Goal: Task Accomplishment & Management: Use online tool/utility

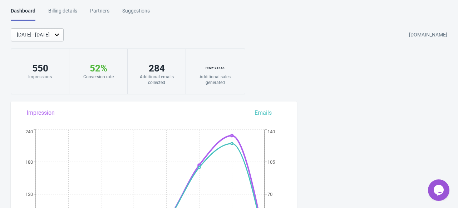
click at [63, 14] on div "Billing details" at bounding box center [62, 13] width 29 height 13
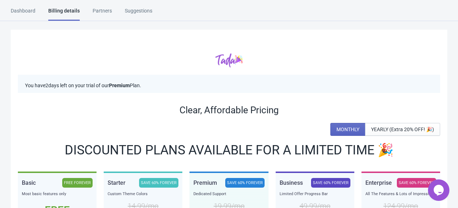
click at [22, 15] on div "Dashboard" at bounding box center [23, 13] width 25 height 13
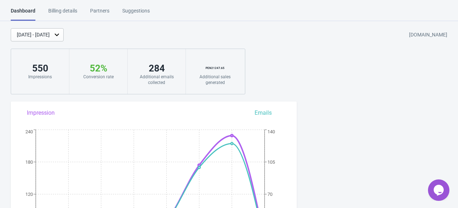
click at [50, 34] on div "[DATE] - [DATE]" at bounding box center [33, 35] width 33 height 8
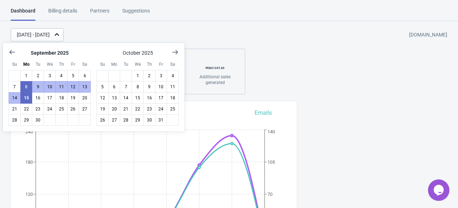
click at [50, 34] on div "[DATE] - [DATE]" at bounding box center [33, 35] width 33 height 8
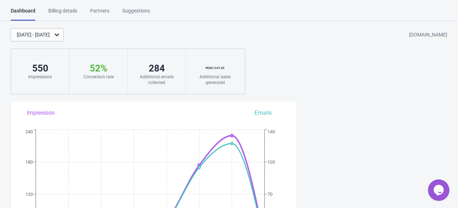
click at [43, 34] on div "[DATE] - [DATE]" at bounding box center [33, 35] width 33 height 8
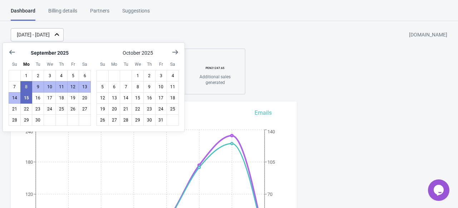
click at [19, 13] on div "Dashboard" at bounding box center [23, 14] width 25 height 14
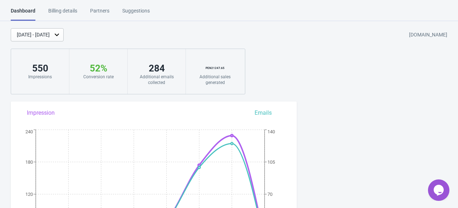
click at [22, 33] on div "[DATE] - [DATE]" at bounding box center [33, 35] width 33 height 8
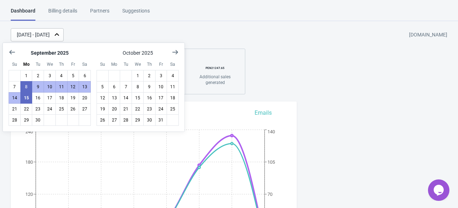
click at [40, 34] on div "[DATE] - [DATE]" at bounding box center [33, 35] width 33 height 8
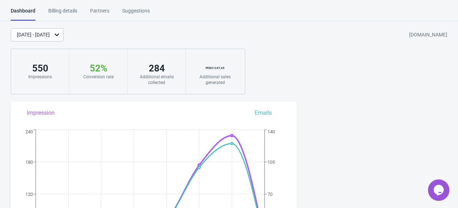
click at [55, 13] on div "Billing details" at bounding box center [62, 13] width 29 height 13
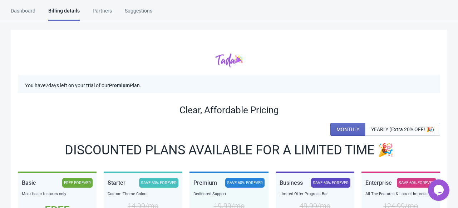
click at [27, 9] on div "Dashboard" at bounding box center [23, 13] width 25 height 13
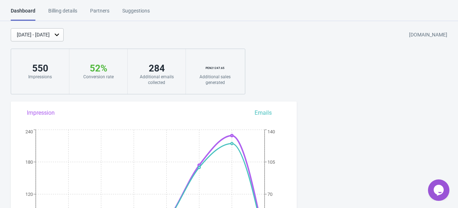
click at [50, 36] on div "[DATE] - [DATE]" at bounding box center [33, 35] width 33 height 8
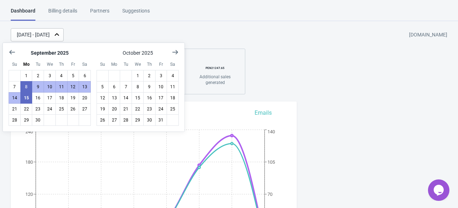
click at [304, 19] on div "Dashboard Billing details Partners Suggestions Dashboard Billing details Partne…" at bounding box center [229, 14] width 458 height 14
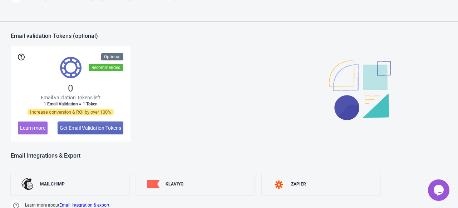
scroll to position [549, 0]
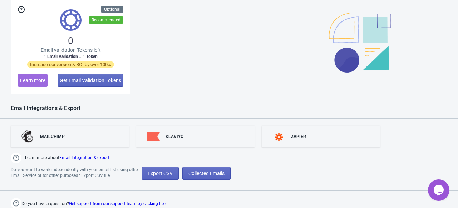
click at [283, 172] on div "Do you want to work independently with your email list using other Email Servic…" at bounding box center [229, 173] width 458 height 13
click at [195, 173] on span "Collected Emails" at bounding box center [207, 174] width 36 height 6
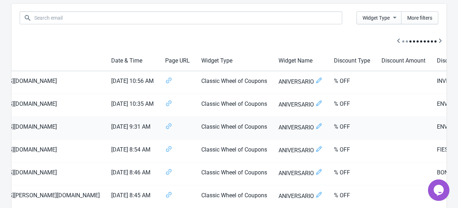
scroll to position [0, 150]
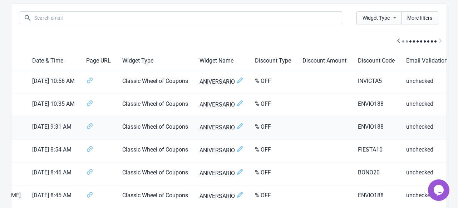
drag, startPoint x: 231, startPoint y: 89, endPoint x: 408, endPoint y: 130, distance: 181.4
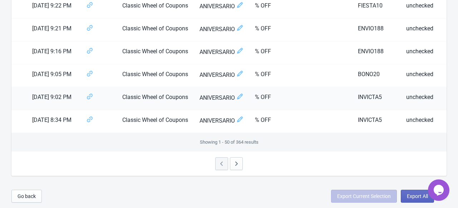
scroll to position [1084, 0]
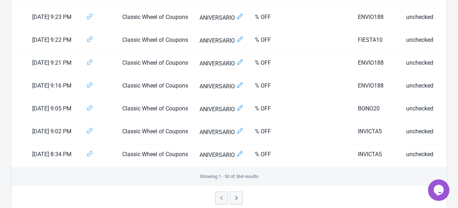
click at [234, 199] on icon "button" at bounding box center [236, 198] width 7 height 7
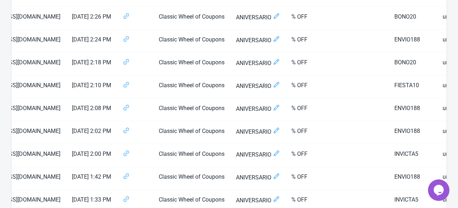
scroll to position [0, 159]
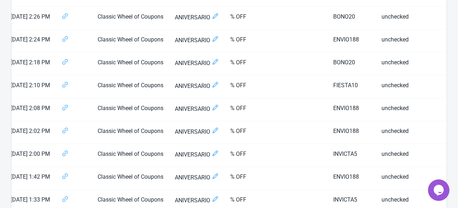
drag, startPoint x: 392, startPoint y: 140, endPoint x: 508, endPoint y: 140, distance: 116.3
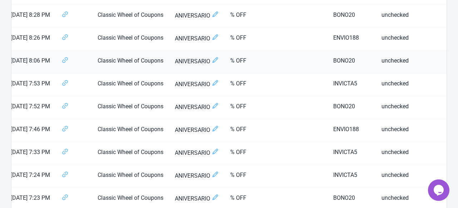
scroll to position [118, 0]
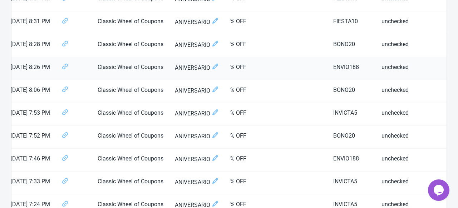
click at [388, 64] on td "unchecked" at bounding box center [411, 68] width 71 height 23
click at [392, 63] on td "unchecked" at bounding box center [411, 68] width 71 height 23
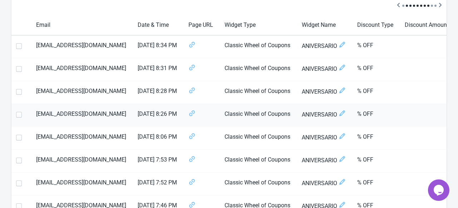
scroll to position [0, 0]
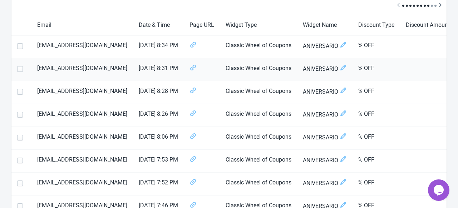
drag, startPoint x: 476, startPoint y: 113, endPoint x: 349, endPoint y: 72, distance: 133.4
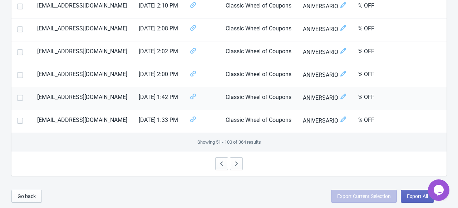
drag, startPoint x: 290, startPoint y: 110, endPoint x: 58, endPoint y: 86, distance: 232.7
click at [216, 167] on button "button" at bounding box center [221, 163] width 13 height 13
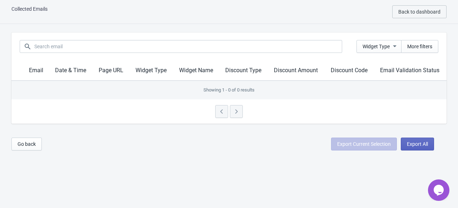
scroll to position [1120, 0]
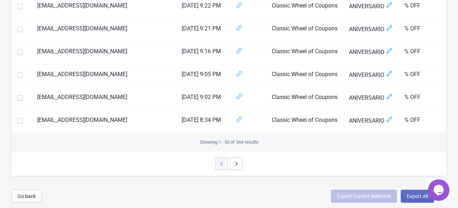
click at [217, 158] on div at bounding box center [228, 164] width 435 height 24
click at [18, 194] on span "Go back" at bounding box center [27, 197] width 18 height 6
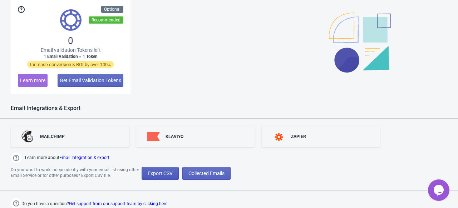
click at [165, 173] on span "Export CSV" at bounding box center [160, 174] width 25 height 6
select select "2025"
select select "9"
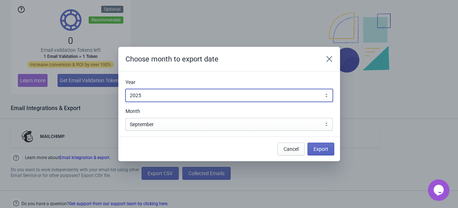
click at [172, 93] on select "2010 2011 2012 2013 2014 2015 2016 2017 2018 2019 2020 2021 2022 2023 2024 2025…" at bounding box center [229, 95] width 207 height 13
click at [172, 92] on select "2010 2011 2012 2013 2014 2015 2016 2017 2018 2019 2020 2021 2022 2023 2024 2025…" at bounding box center [229, 95] width 207 height 13
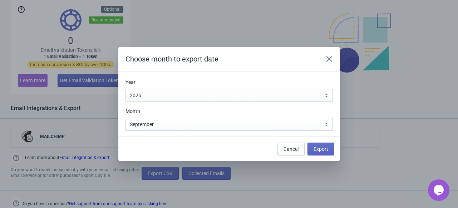
click at [219, 133] on section "Year [DATE] 2011 2012 2013 2014 2015 2016 2017 2018 2019 2020 2021 2022 2023 20…" at bounding box center [229, 104] width 222 height 65
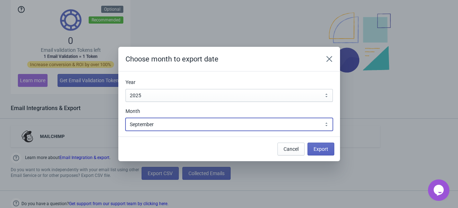
click at [221, 127] on select "January February March April May June July August September October November De…" at bounding box center [229, 124] width 207 height 13
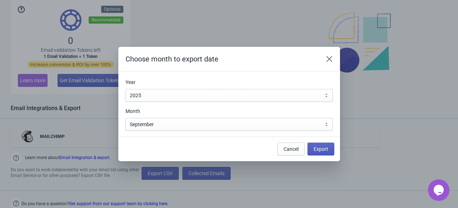
click at [327, 146] on button "Export" at bounding box center [321, 149] width 27 height 13
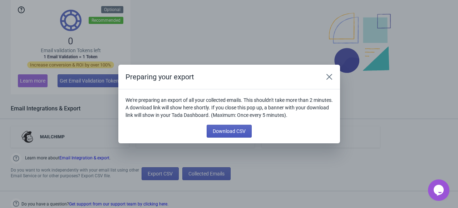
click at [244, 127] on button "Download CSV" at bounding box center [229, 131] width 45 height 13
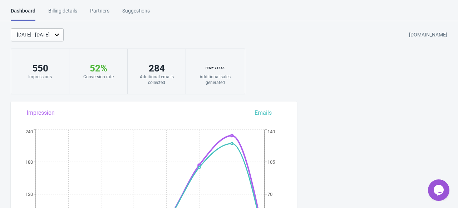
click at [50, 35] on div "[DATE] - [DATE]" at bounding box center [33, 35] width 33 height 8
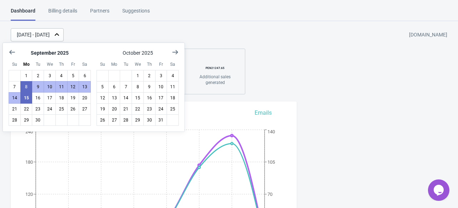
click at [170, 34] on div "[DATE] - [DATE] [DOMAIN_NAME]" at bounding box center [235, 34] width 448 height 13
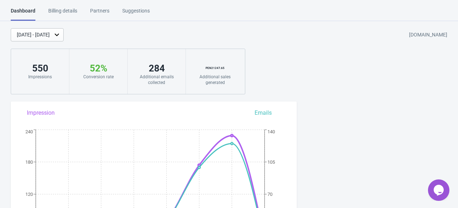
click at [50, 37] on div "[DATE] - [DATE]" at bounding box center [33, 35] width 33 height 8
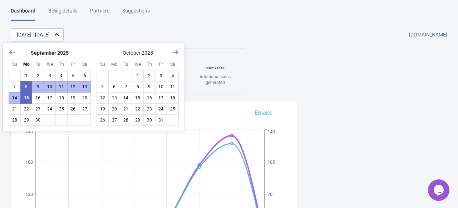
click at [124, 35] on div "[DATE] - [DATE] [DOMAIN_NAME]" at bounding box center [235, 34] width 448 height 13
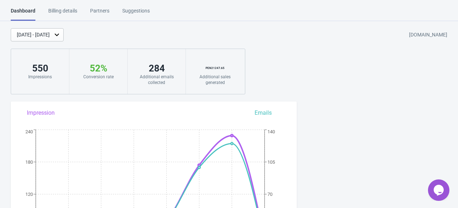
click at [41, 69] on div "550" at bounding box center [40, 68] width 44 height 11
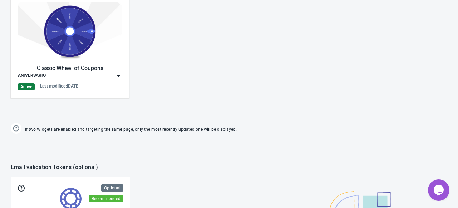
scroll to position [514, 0]
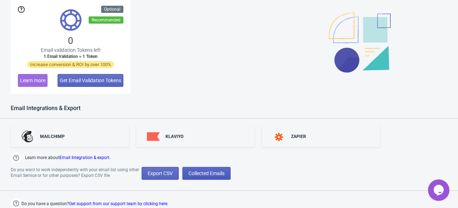
click at [204, 174] on span "Collected Emails" at bounding box center [207, 174] width 36 height 6
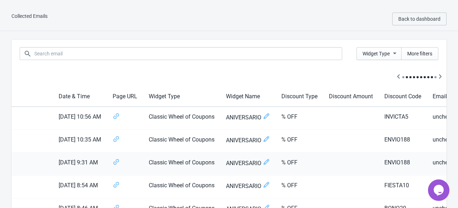
scroll to position [0, 150]
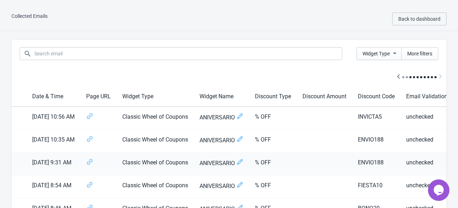
drag, startPoint x: 334, startPoint y: 165, endPoint x: 399, endPoint y: 166, distance: 64.4
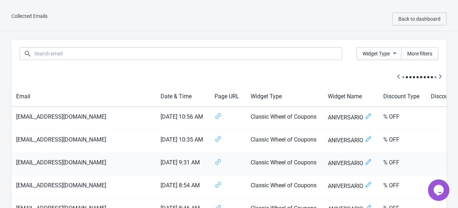
scroll to position [0, 0]
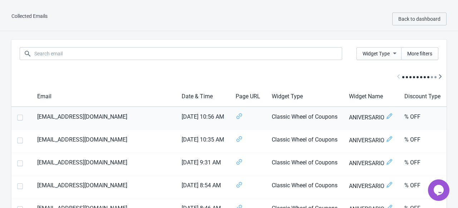
drag, startPoint x: 298, startPoint y: 133, endPoint x: 160, endPoint y: 128, distance: 138.5
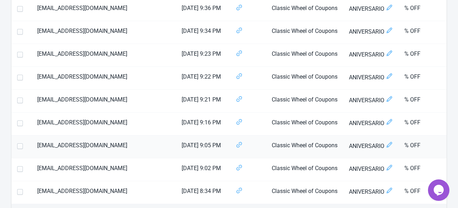
scroll to position [1120, 0]
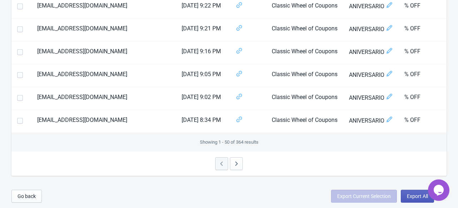
click at [410, 196] on span "Export All" at bounding box center [417, 197] width 21 height 6
select select "2025"
select select "9"
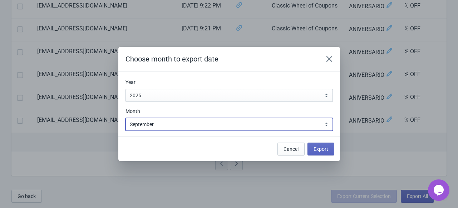
click at [158, 129] on select "January February March April May June July August September October November De…" at bounding box center [229, 124] width 207 height 13
click at [159, 126] on select "January February March April May June July August September October November De…" at bounding box center [229, 124] width 207 height 13
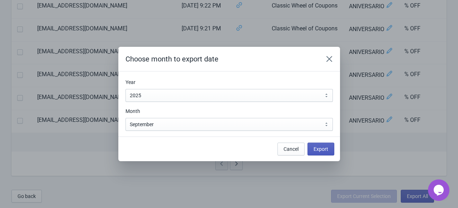
click at [319, 151] on span "Export" at bounding box center [321, 149] width 15 height 6
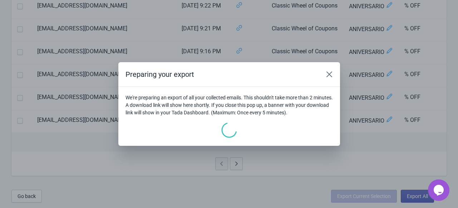
scroll to position [0, 0]
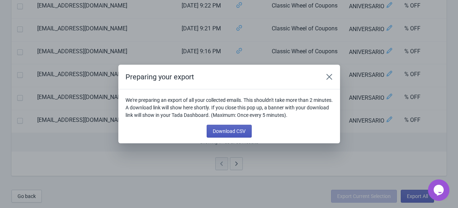
click at [227, 134] on button "Download CSV" at bounding box center [229, 131] width 45 height 13
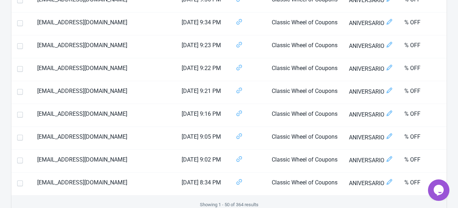
scroll to position [1120, 0]
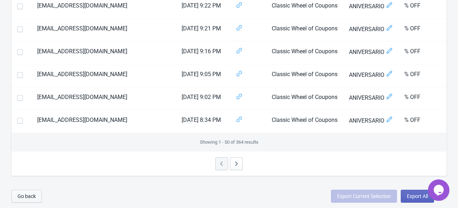
click at [23, 194] on span "Go back" at bounding box center [27, 197] width 18 height 6
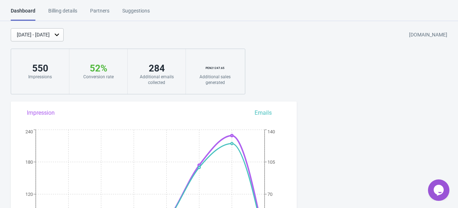
click at [50, 38] on div "[DATE] - [DATE]" at bounding box center [33, 35] width 33 height 8
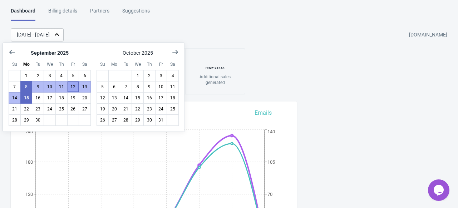
click at [74, 88] on button "12" at bounding box center [73, 86] width 12 height 11
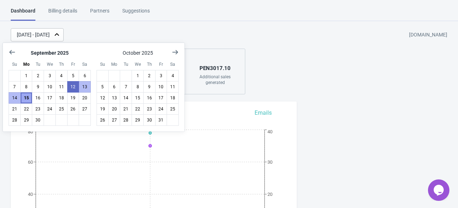
click at [25, 100] on button "15" at bounding box center [26, 97] width 12 height 11
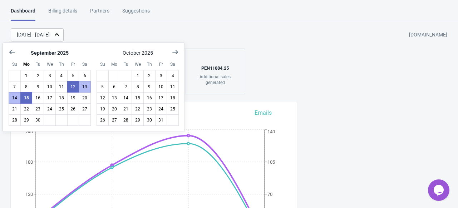
click at [294, 80] on div "[DATE] - [DATE] [DOMAIN_NAME] 508 Impressions 55 % Your Tada Widget has a conve…" at bounding box center [229, 61] width 458 height 66
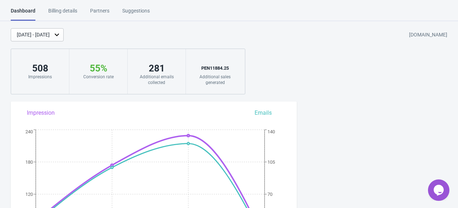
click at [38, 40] on div "[DATE] - [DATE]" at bounding box center [37, 34] width 53 height 13
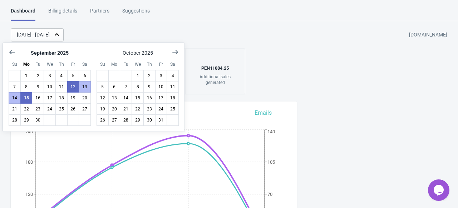
click at [60, 32] on icon at bounding box center [56, 34] width 7 height 7
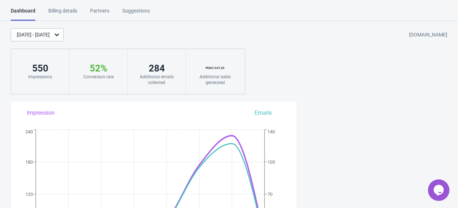
click at [50, 37] on div "[DATE] - [DATE]" at bounding box center [33, 35] width 33 height 8
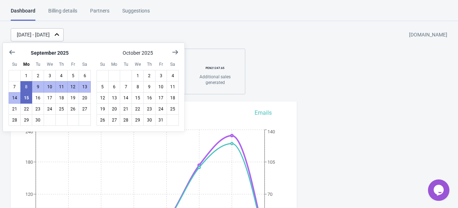
click at [50, 37] on div "[DATE] - [DATE]" at bounding box center [33, 35] width 33 height 8
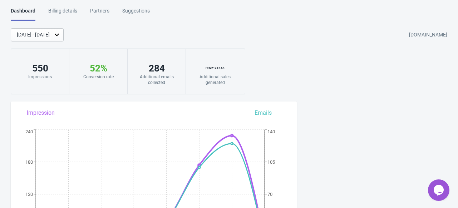
click at [50, 37] on div "[DATE] - [DATE]" at bounding box center [33, 35] width 33 height 8
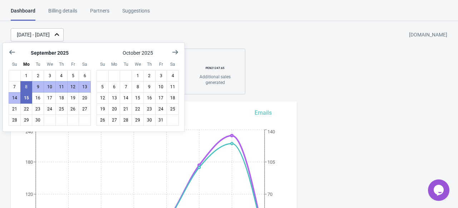
click at [50, 37] on div "[DATE] - [DATE]" at bounding box center [33, 35] width 33 height 8
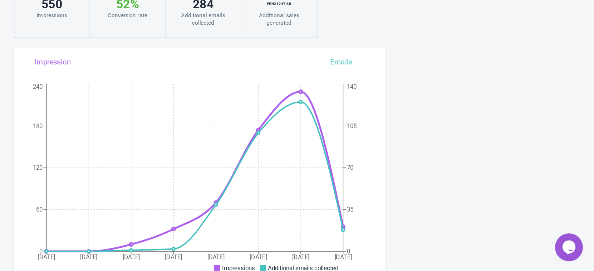
scroll to position [49, 0]
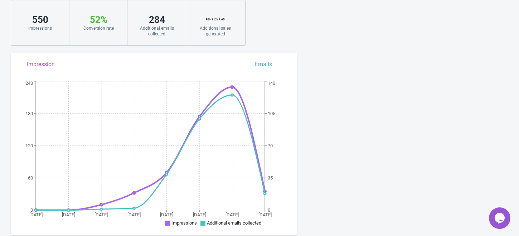
drag, startPoint x: 425, startPoint y: 3, endPoint x: 331, endPoint y: 88, distance: 126.9
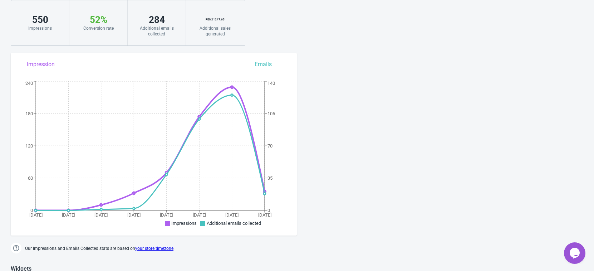
drag, startPoint x: 446, startPoint y: 5, endPoint x: 315, endPoint y: 102, distance: 163.5
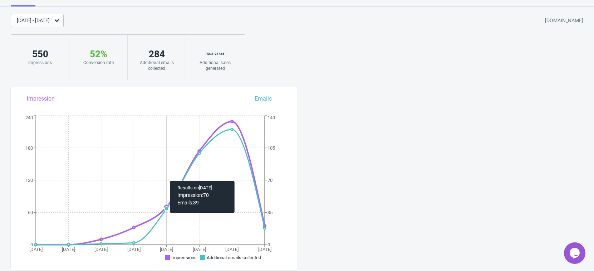
scroll to position [0, 0]
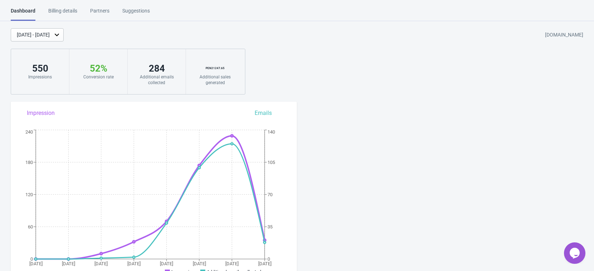
click at [71, 10] on div "Billing details" at bounding box center [62, 13] width 29 height 13
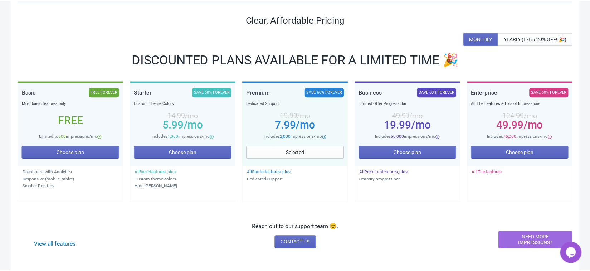
scroll to position [89, 0]
